Goal: Information Seeking & Learning: Find specific fact

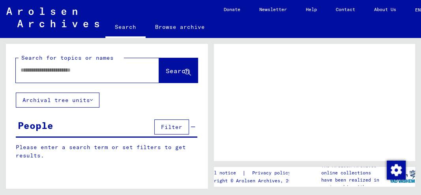
click at [88, 74] on input "text" at bounding box center [81, 70] width 120 height 8
type input "********"
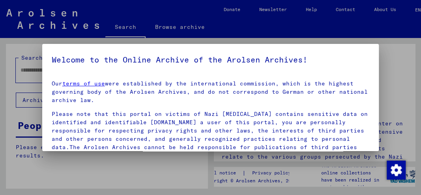
click at [62, 80] on link "terms of use" at bounding box center [83, 83] width 43 height 7
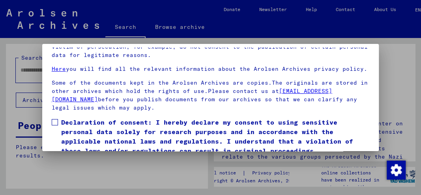
scroll to position [59, 0]
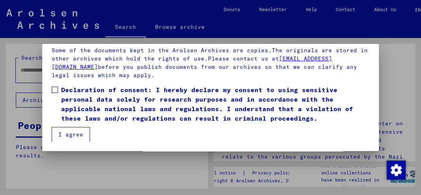
click at [52, 89] on span at bounding box center [55, 89] width 6 height 6
click at [75, 135] on button "I agree" at bounding box center [71, 134] width 38 height 15
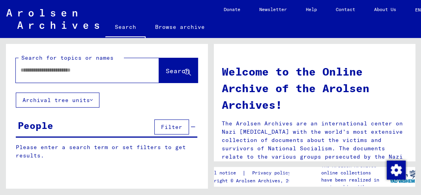
click at [69, 79] on div at bounding box center [76, 70] width 120 height 18
click at [74, 74] on input "text" at bounding box center [78, 70] width 115 height 8
type input "**********"
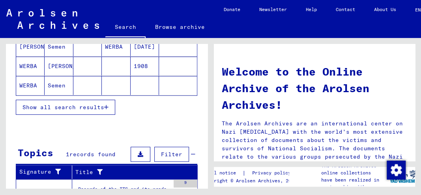
scroll to position [79, 0]
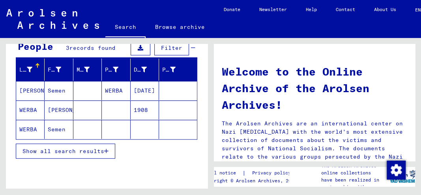
click at [26, 119] on mat-cell "WERBA" at bounding box center [30, 109] width 28 height 19
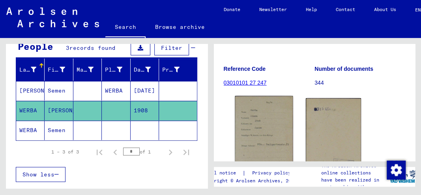
click at [268, 145] on img at bounding box center [264, 137] width 58 height 82
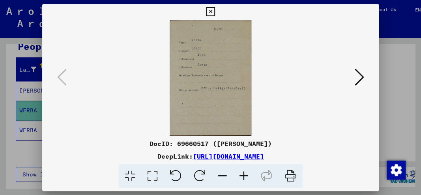
click at [354, 84] on icon at bounding box center [358, 76] width 9 height 19
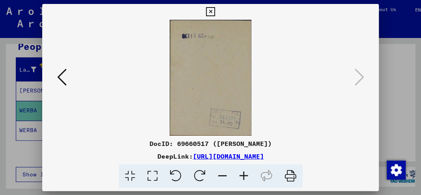
click at [316, 61] on img at bounding box center [210, 78] width 283 height 116
click at [206, 13] on icon at bounding box center [210, 11] width 9 height 9
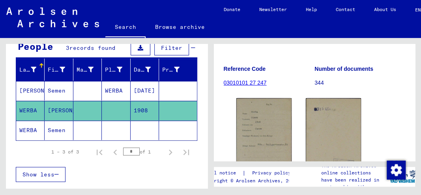
click at [43, 153] on icon at bounding box center [33, 163] width 20 height 32
click at [24, 140] on mat-cell "WERBA" at bounding box center [30, 129] width 28 height 19
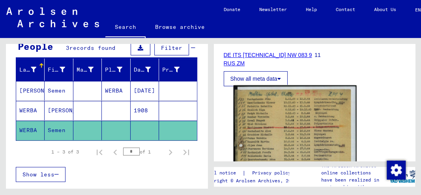
click at [291, 144] on img at bounding box center [294, 169] width 123 height 169
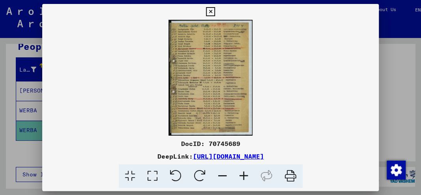
click at [215, 76] on img at bounding box center [210, 78] width 337 height 116
click at [255, 184] on icon at bounding box center [243, 176] width 21 height 24
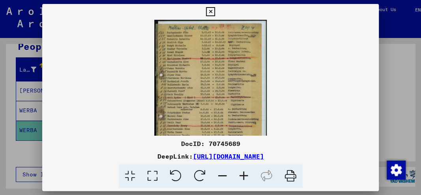
click at [255, 184] on icon at bounding box center [243, 176] width 21 height 24
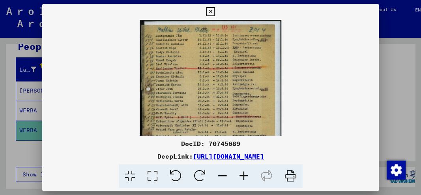
click at [255, 184] on icon at bounding box center [243, 176] width 21 height 24
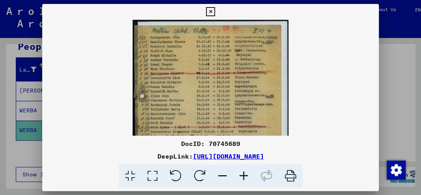
click at [255, 184] on icon at bounding box center [243, 176] width 21 height 24
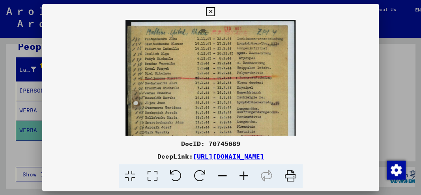
click at [255, 184] on icon at bounding box center [243, 176] width 21 height 24
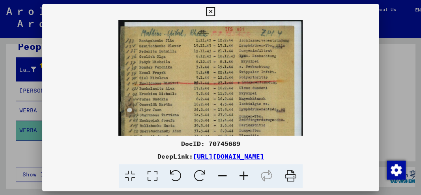
click at [255, 184] on icon at bounding box center [243, 176] width 21 height 24
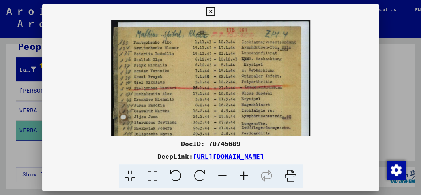
click at [255, 184] on icon at bounding box center [243, 176] width 21 height 24
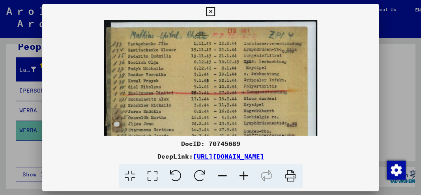
click at [255, 184] on icon at bounding box center [243, 176] width 21 height 24
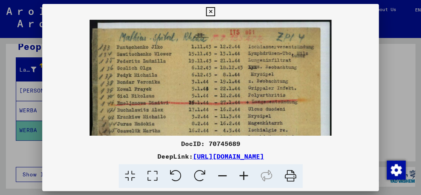
click at [255, 184] on icon at bounding box center [243, 176] width 21 height 24
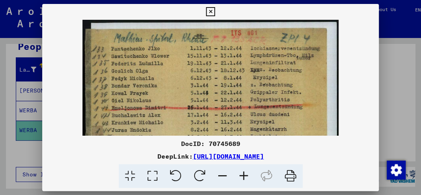
click at [255, 184] on icon at bounding box center [243, 176] width 21 height 24
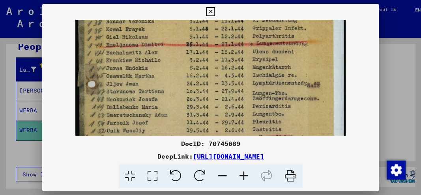
drag, startPoint x: 262, startPoint y: 112, endPoint x: 265, endPoint y: 44, distance: 68.0
click at [265, 44] on img at bounding box center [210, 138] width 271 height 372
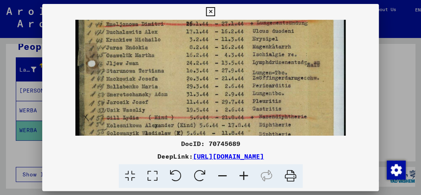
drag, startPoint x: 235, startPoint y: 107, endPoint x: 239, endPoint y: 70, distance: 36.5
click at [239, 71] on img at bounding box center [210, 117] width 271 height 372
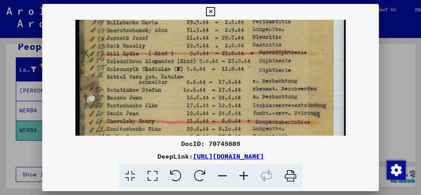
drag, startPoint x: 238, startPoint y: 98, endPoint x: 246, endPoint y: 53, distance: 45.7
click at [246, 53] on img at bounding box center [210, 53] width 271 height 372
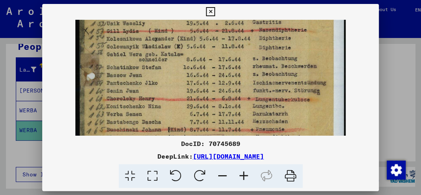
drag, startPoint x: 230, startPoint y: 99, endPoint x: 235, endPoint y: 69, distance: 30.8
click at [236, 66] on img at bounding box center [210, 31] width 271 height 372
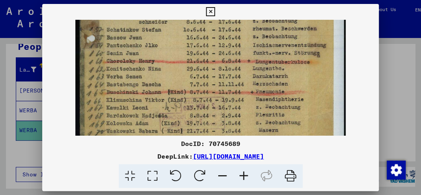
drag, startPoint x: 228, startPoint y: 107, endPoint x: 232, endPoint y: 81, distance: 27.2
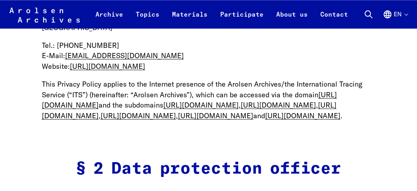
scroll to position [500, 0]
